Goal: Task Accomplishment & Management: Use online tool/utility

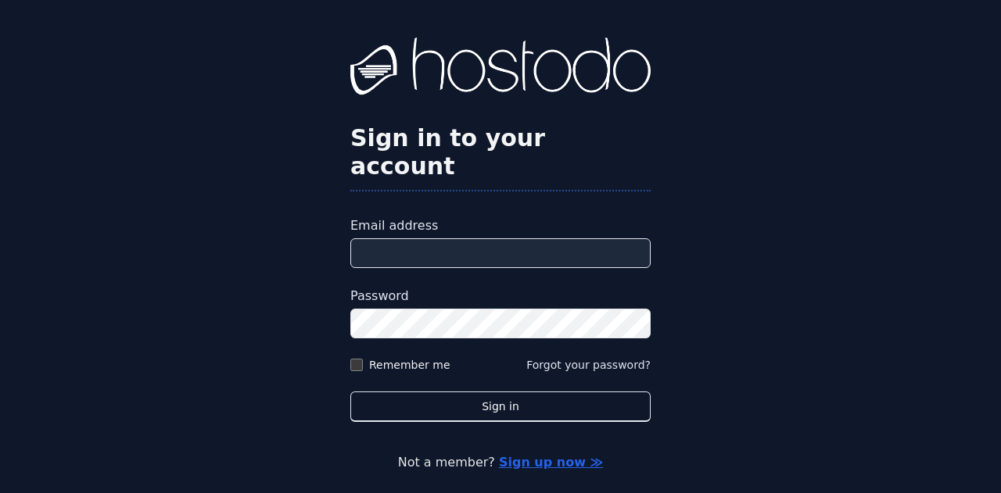
click at [518, 239] on input "Email address" at bounding box center [500, 253] width 300 height 30
type input "**********"
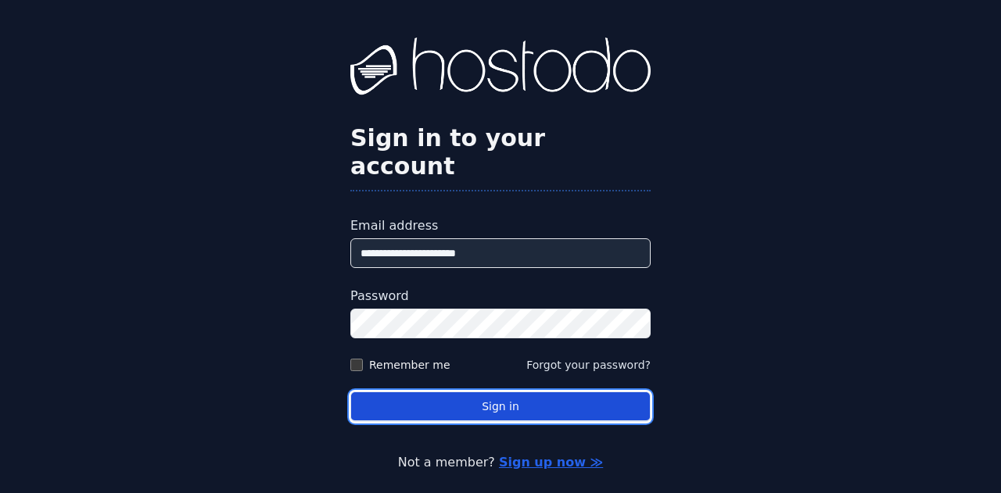
click at [445, 392] on button "Sign in" at bounding box center [500, 407] width 300 height 30
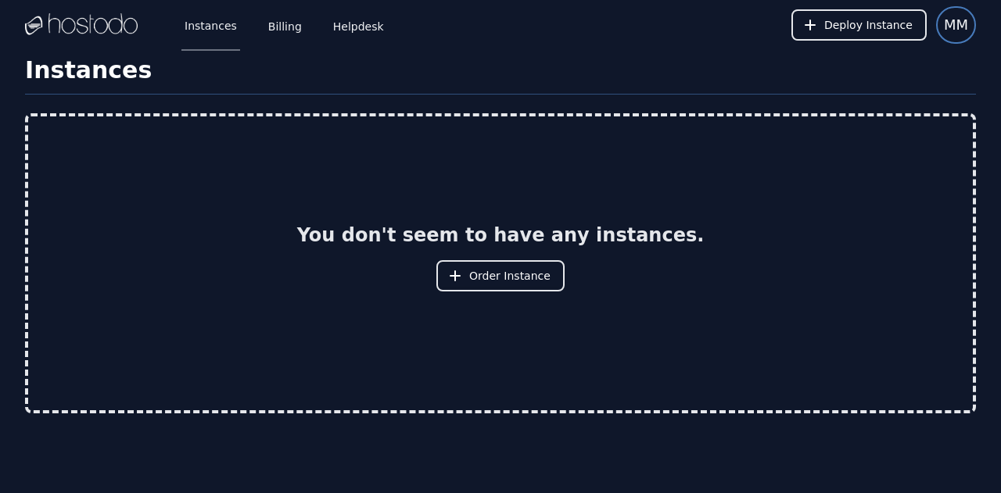
click at [952, 34] on span "MM" at bounding box center [956, 25] width 24 height 22
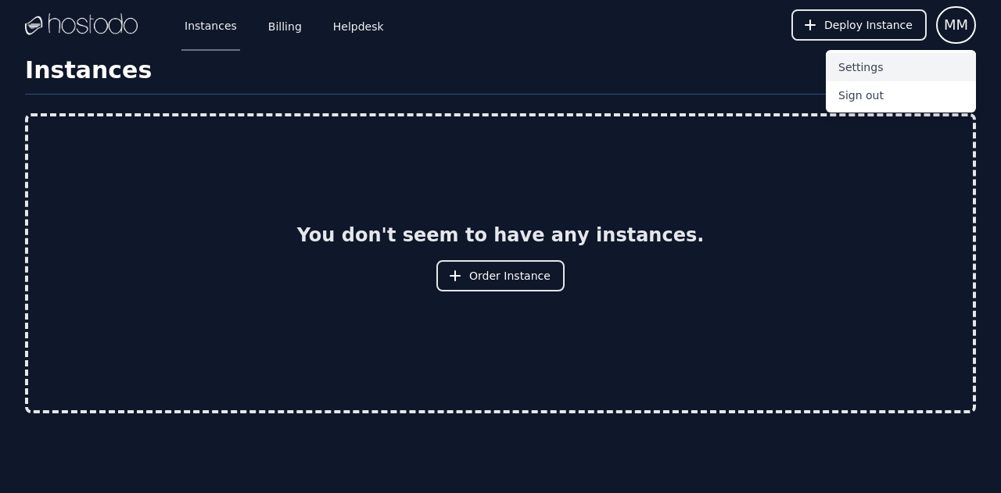
click at [879, 67] on button "Settings" at bounding box center [901, 67] width 150 height 28
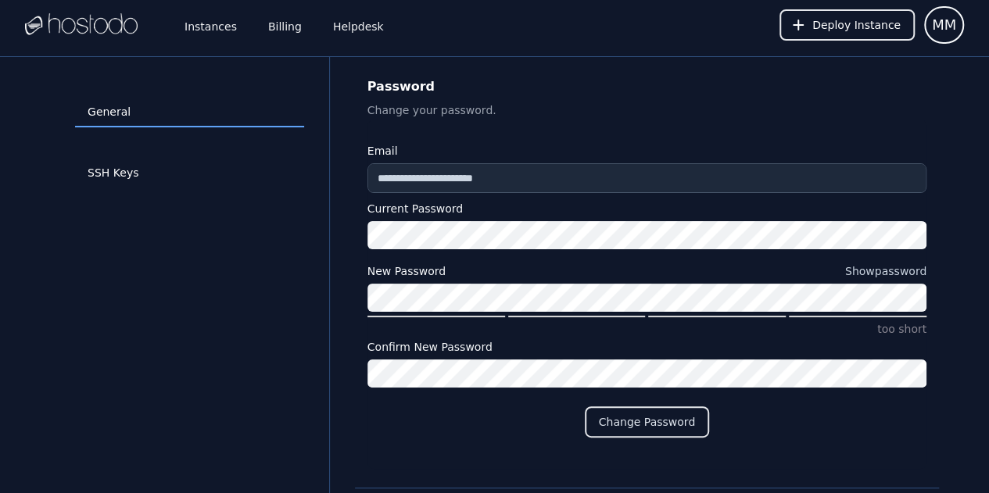
click at [115, 41] on div at bounding box center [81, 25] width 113 height 50
click at [212, 34] on link "Instances" at bounding box center [210, 25] width 59 height 52
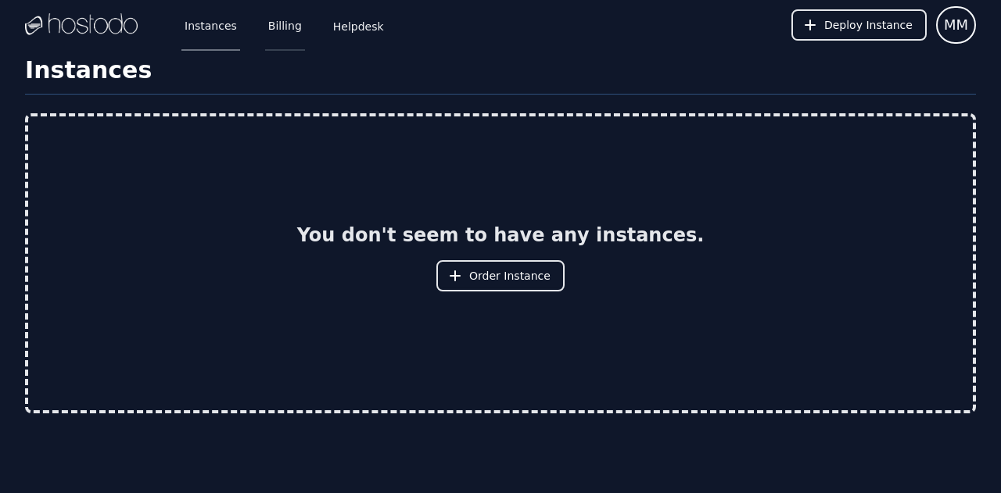
click at [278, 32] on link "Billing" at bounding box center [285, 25] width 40 height 52
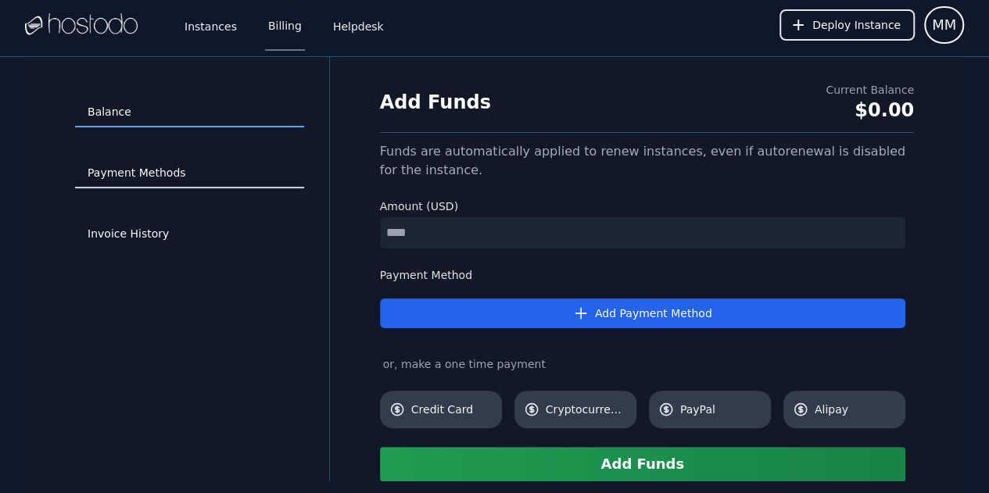
click at [177, 180] on link "Payment Methods" at bounding box center [189, 174] width 229 height 30
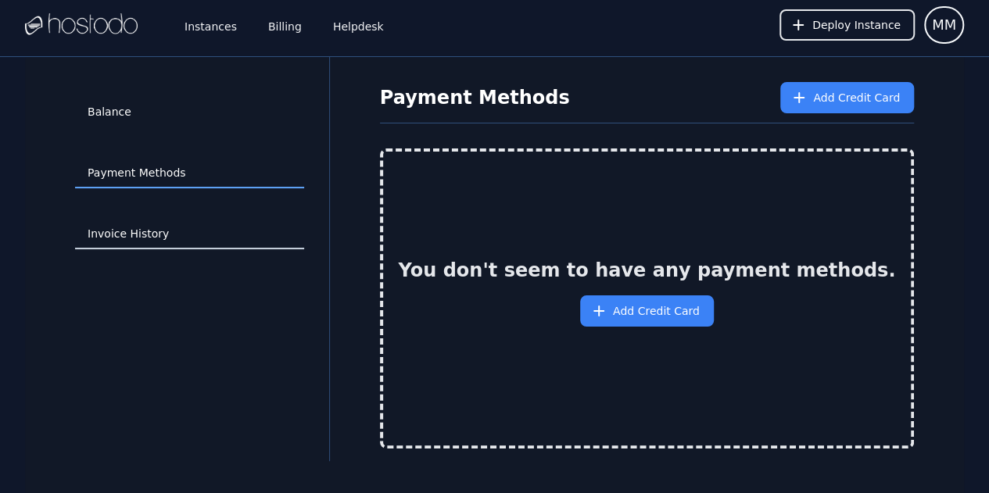
click at [158, 231] on link "Invoice History" at bounding box center [189, 235] width 229 height 30
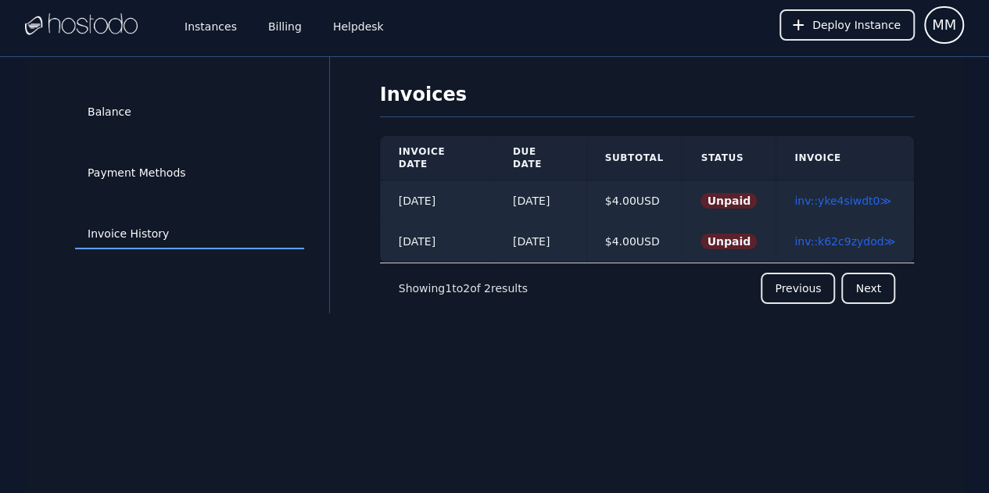
click at [111, 14] on img at bounding box center [81, 24] width 113 height 23
click at [868, 23] on span "Deploy Instance" at bounding box center [856, 25] width 88 height 16
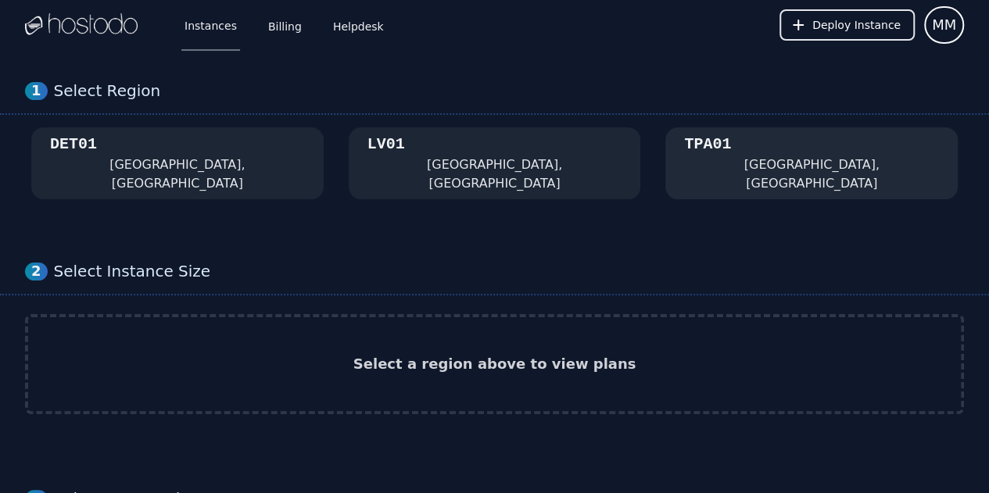
click at [799, 156] on div "TPA01 [GEOGRAPHIC_DATA], [GEOGRAPHIC_DATA]" at bounding box center [811, 163] width 255 height 59
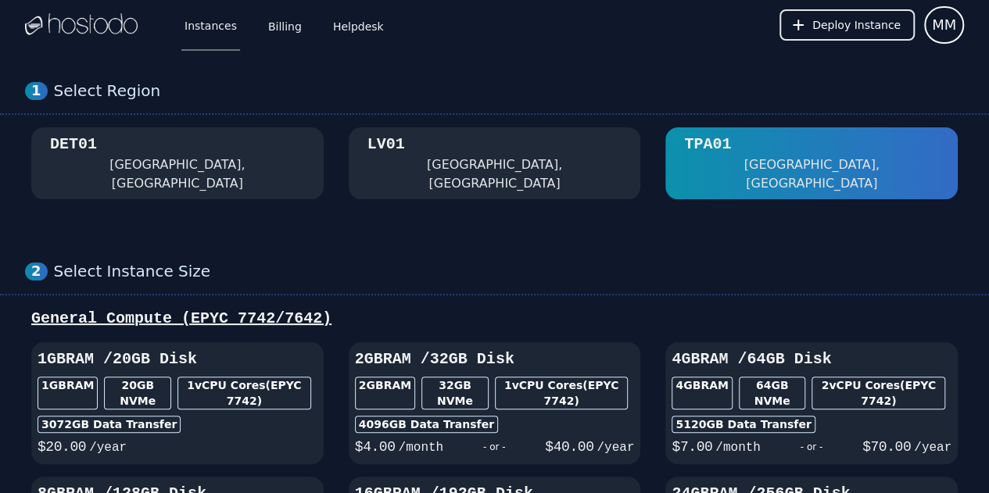
click at [126, 152] on div "DET01 [GEOGRAPHIC_DATA], [GEOGRAPHIC_DATA]" at bounding box center [177, 163] width 255 height 59
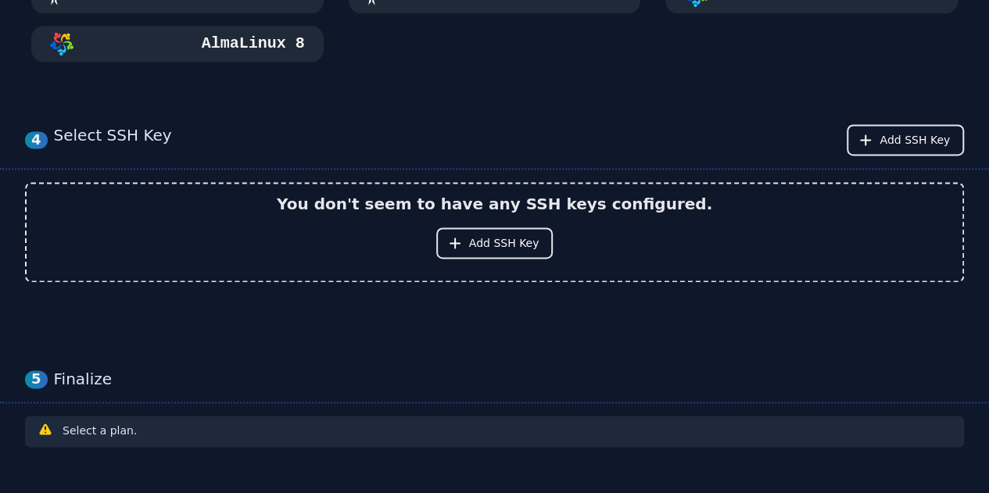
scroll to position [1101, 0]
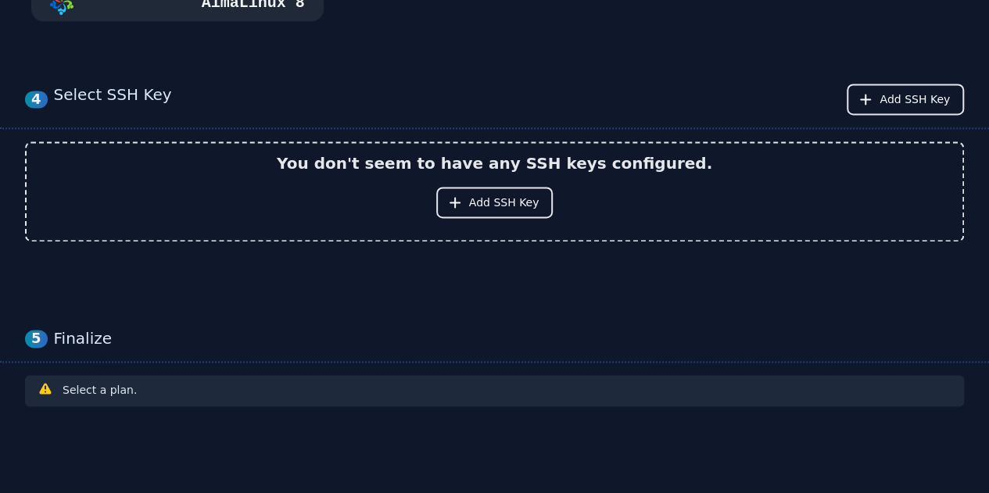
click at [469, 382] on div "Select a plan." at bounding box center [495, 391] width 914 height 19
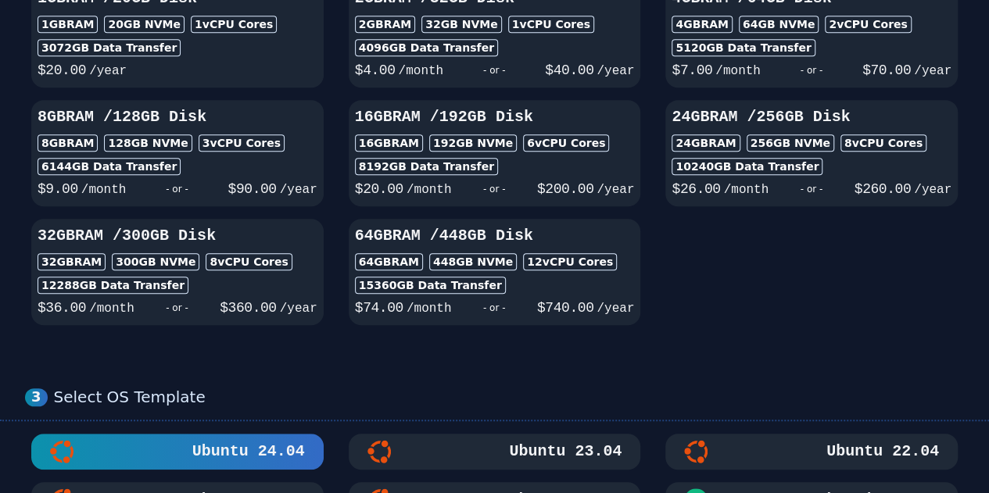
scroll to position [163, 0]
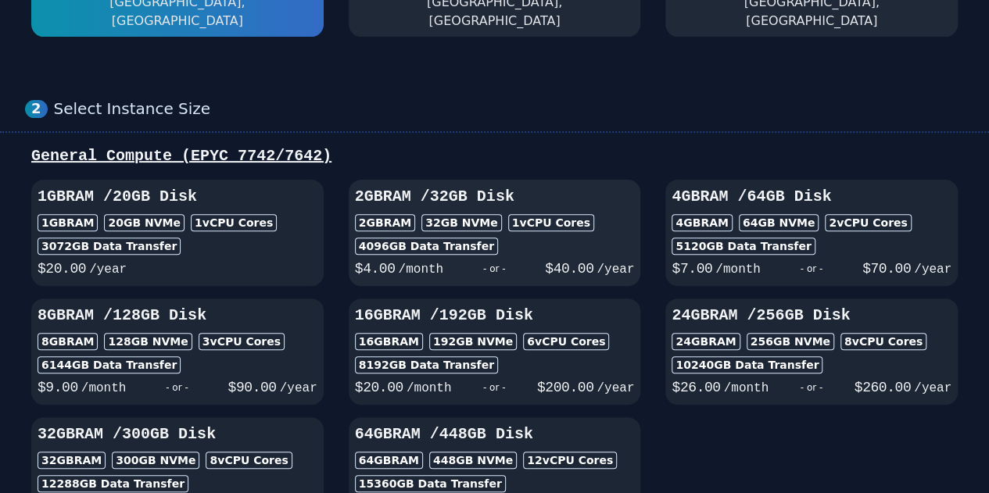
click at [458, 214] on div "32 GB NVMe" at bounding box center [461, 222] width 81 height 17
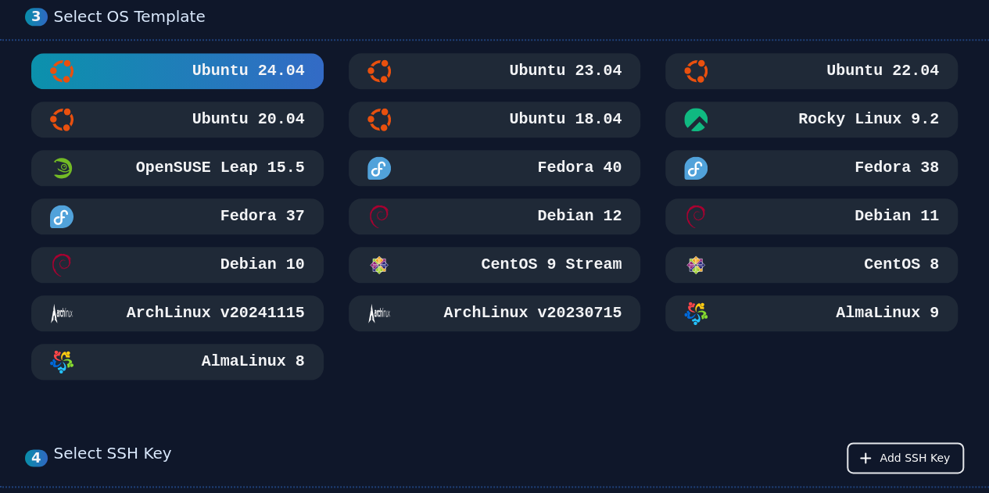
scroll to position [710, 0]
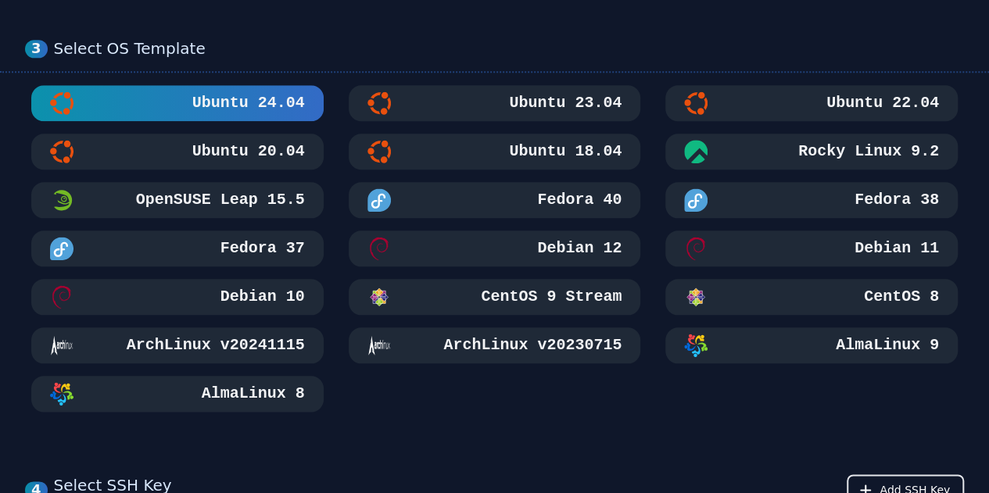
click at [288, 141] on h3 "Ubuntu 20.04" at bounding box center [247, 152] width 116 height 22
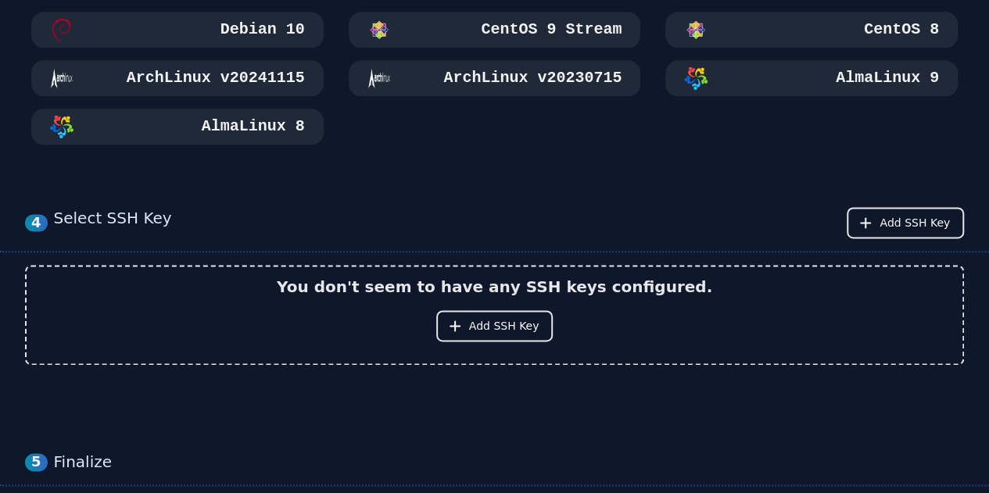
scroll to position [0, 0]
